Goal: Find specific page/section: Find specific page/section

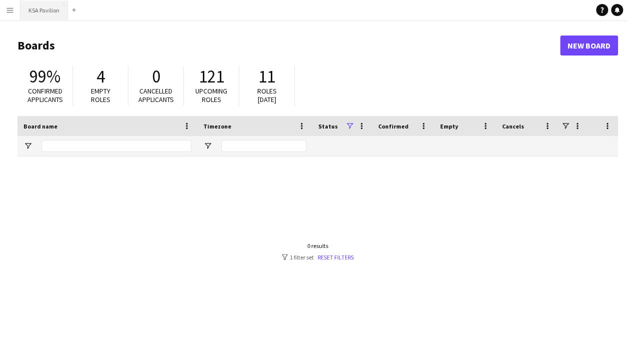
click at [41, 7] on button "KSA Pavilion Close" at bounding box center [43, 9] width 47 height 19
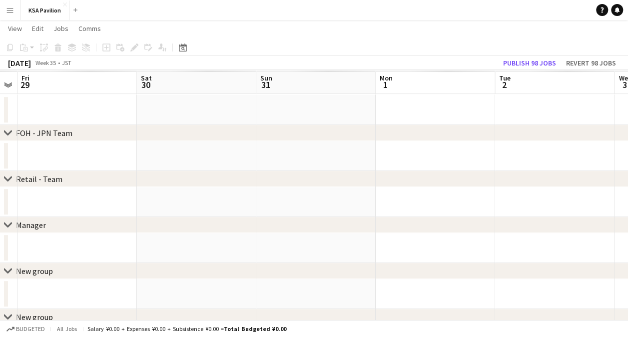
click at [579, 17] on app-navbar "Menu Boards Boards Boards All jobs Status Workforce Workforce My Workforce Recr…" at bounding box center [314, 10] width 628 height 20
